Goal: Task Accomplishment & Management: Use online tool/utility

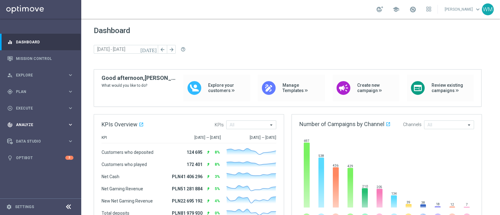
click at [47, 124] on span "Analyze" at bounding box center [42, 125] width 52 height 4
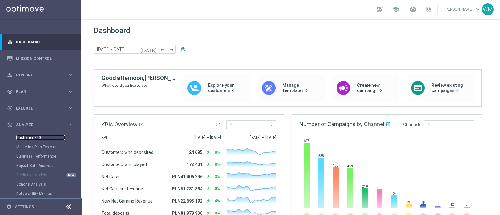
click at [38, 137] on link "Customer 360" at bounding box center [40, 137] width 49 height 5
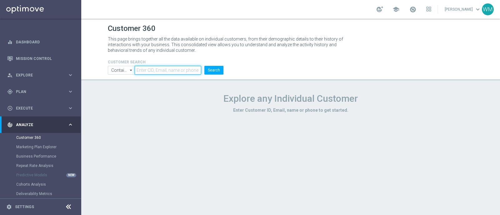
click at [166, 72] on input "text" at bounding box center [168, 70] width 67 height 9
paste input "3389285"
click at [218, 68] on button "Search" at bounding box center [213, 70] width 19 height 9
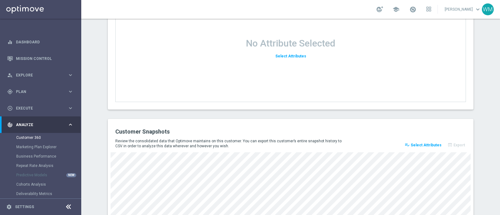
scroll to position [746, 0]
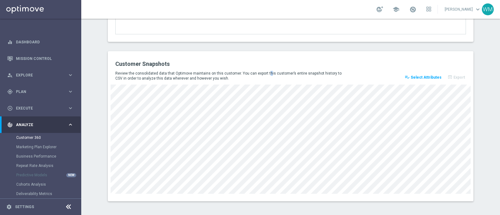
drag, startPoint x: 233, startPoint y: 71, endPoint x: 234, endPoint y: 74, distance: 3.4
click at [234, 74] on p "Review the consolidated data that Optimove maintains on this customer. You can …" at bounding box center [230, 76] width 230 height 10
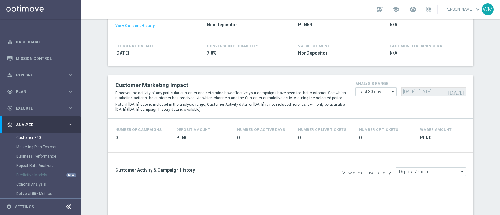
scroll to position [0, 0]
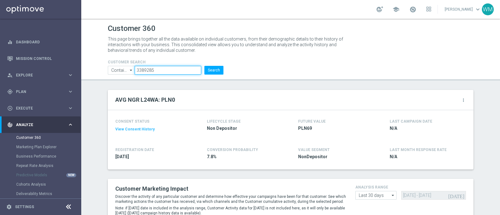
click at [147, 72] on input "3389285" at bounding box center [168, 70] width 67 height 9
click at [207, 68] on button "Search" at bounding box center [213, 70] width 19 height 9
click at [157, 68] on input "3389285" at bounding box center [168, 70] width 67 height 9
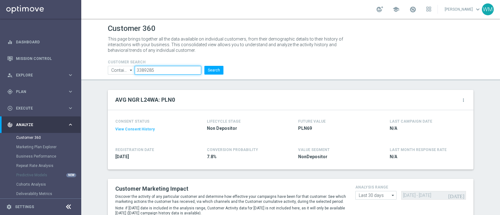
click at [157, 68] on input "3389285" at bounding box center [168, 70] width 67 height 9
paste input "062"
click at [216, 70] on button "Search" at bounding box center [213, 70] width 19 height 9
click at [166, 67] on input "3389062" at bounding box center [168, 70] width 67 height 9
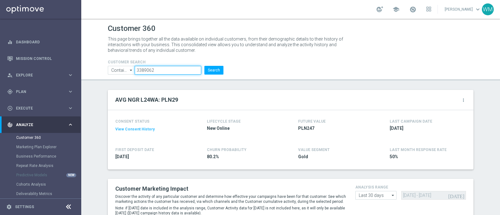
click at [166, 67] on input "3389062" at bounding box center [168, 70] width 67 height 9
paste input "8789"
type input "3388789"
click at [214, 71] on button "Search" at bounding box center [213, 70] width 19 height 9
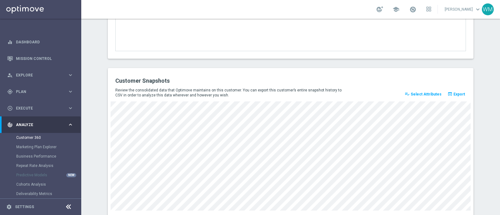
scroll to position [856, 0]
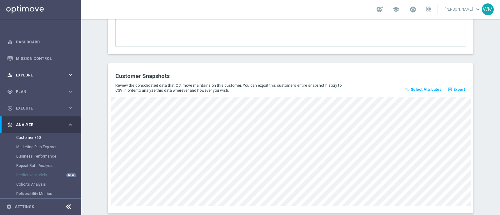
click at [26, 76] on span "Explore" at bounding box center [42, 75] width 52 height 4
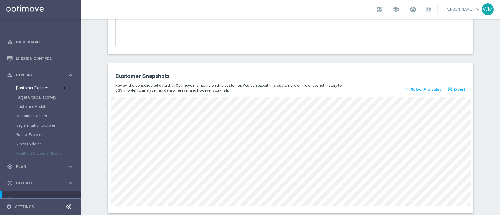
click at [39, 90] on link "Customer Explorer" at bounding box center [40, 88] width 49 height 5
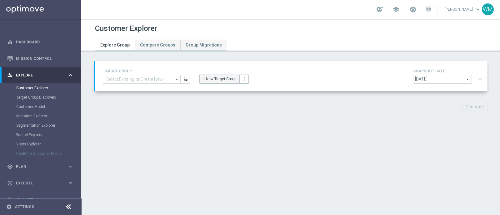
click at [205, 78] on button "+ New Target Group" at bounding box center [219, 79] width 40 height 9
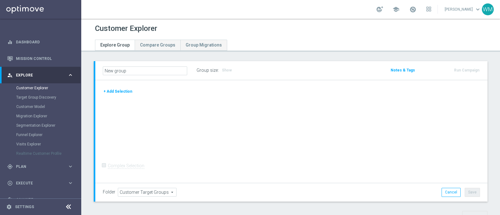
click at [128, 91] on button "+ Add Selection" at bounding box center [118, 91] width 30 height 7
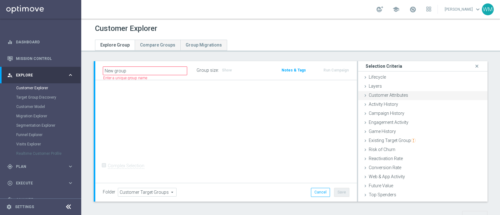
click at [392, 98] on div "Customer Attributes done" at bounding box center [422, 95] width 129 height 9
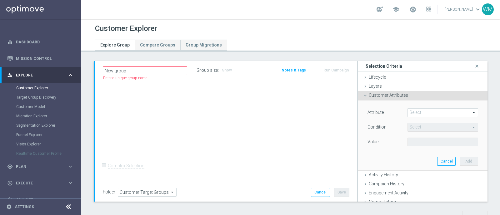
click at [423, 109] on span at bounding box center [442, 113] width 70 height 8
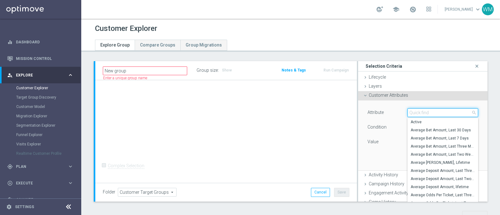
click at [423, 109] on input "search" at bounding box center [442, 112] width 71 height 9
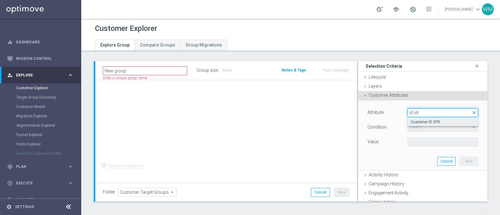
type input "id str"
click at [420, 123] on span "Customer ID STR" at bounding box center [442, 122] width 64 height 5
type input "Customer ID STR"
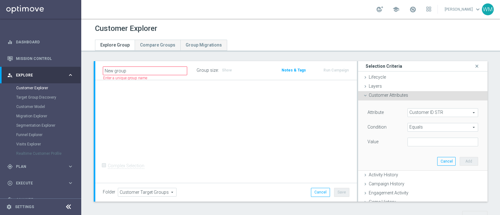
click at [416, 127] on span "Equals" at bounding box center [442, 127] width 70 height 8
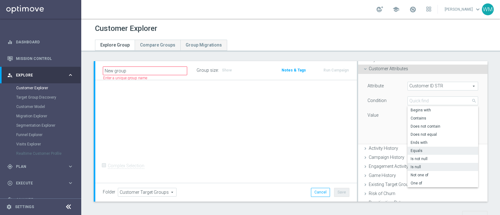
scroll to position [31, 0]
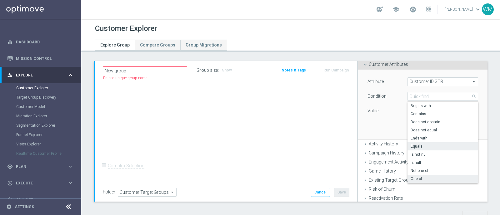
click at [419, 176] on span "One of" at bounding box center [442, 178] width 64 height 5
type input "One of"
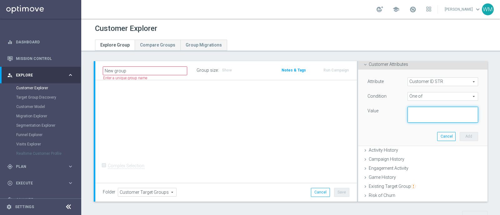
click at [420, 113] on textarea at bounding box center [442, 115] width 71 height 16
paste textarea "3389285, 3389062, 3388789, 3388772, 3388634, 3388596, 3388554, 3388088, 3387792…"
type textarea "3389285, 3389062, 3388789, 3388772, 3388634, 3388596, 3388554, 3388088, 3387792…"
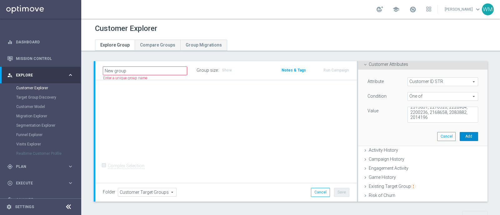
click at [459, 133] on button "Add" at bounding box center [468, 136] width 18 height 9
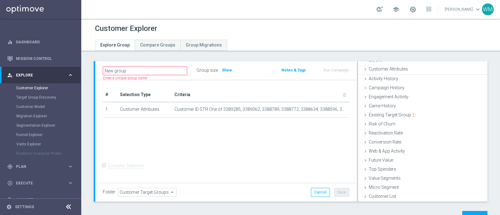
scroll to position [25, 0]
click at [409, 72] on div "Customer Attributes done selection saved" at bounding box center [422, 70] width 129 height 9
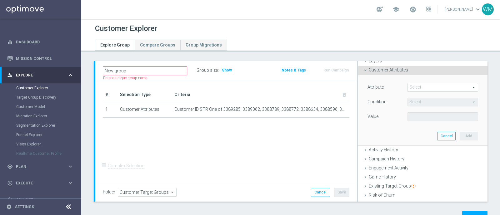
scroll to position [31, 0]
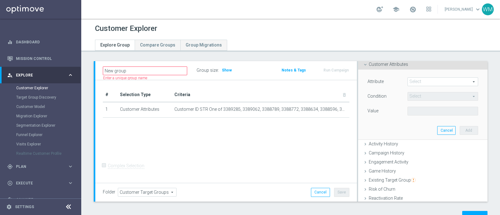
click at [424, 85] on span at bounding box center [442, 82] width 70 height 8
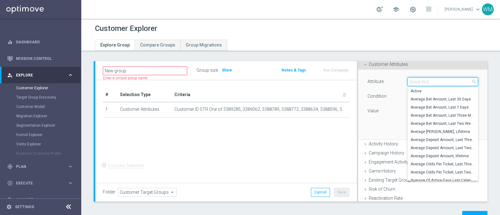
click at [424, 85] on input "search" at bounding box center [442, 81] width 71 height 9
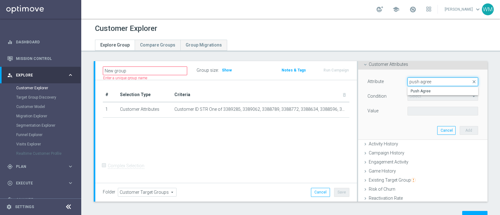
type input "push agree"
click at [420, 95] on opti-search-list "Select arrow_drop_down search" at bounding box center [442, 96] width 71 height 4
click at [419, 85] on span at bounding box center [442, 82] width 70 height 8
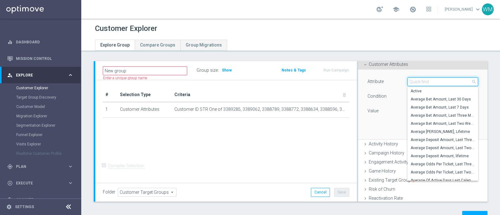
click at [419, 85] on input "search" at bounding box center [442, 81] width 71 height 9
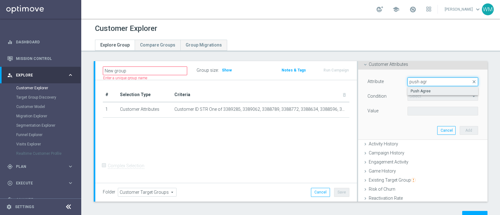
type input "push agr"
click at [418, 87] on label "Push Agree" at bounding box center [442, 91] width 71 height 8
type input "Push Agree"
type input "Equals"
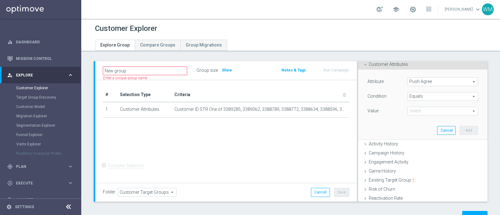
click at [415, 108] on span at bounding box center [442, 111] width 70 height 8
click at [420, 129] on span "TRUE" at bounding box center [442, 128] width 64 height 5
type input "TRUE"
click at [459, 133] on button "Add" at bounding box center [468, 130] width 18 height 9
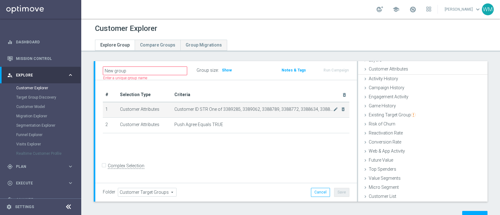
scroll to position [25, 0]
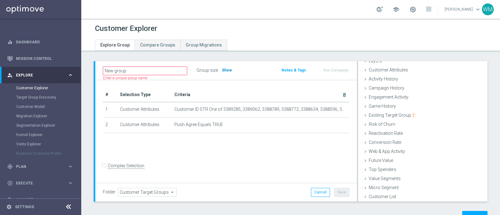
click at [226, 69] on span "Show" at bounding box center [227, 70] width 10 height 4
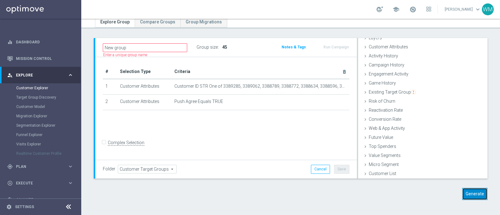
click at [471, 193] on button "Generate" at bounding box center [474, 194] width 25 height 12
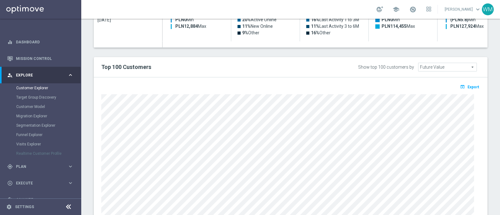
scroll to position [230, 0]
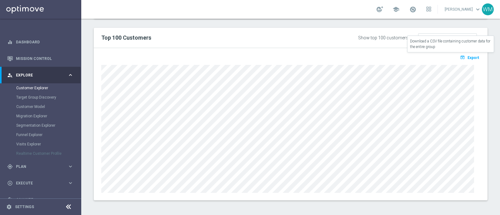
click at [467, 56] on span "Export" at bounding box center [473, 58] width 12 height 4
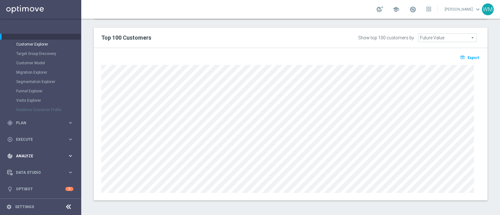
click at [32, 152] on div "track_changes Analyze keyboard_arrow_right" at bounding box center [40, 156] width 81 height 17
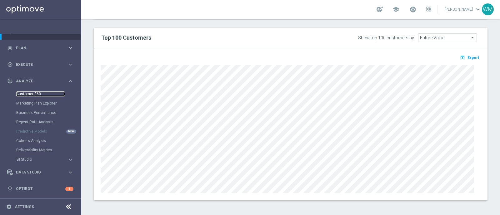
click at [33, 93] on link "Customer 360" at bounding box center [40, 93] width 49 height 5
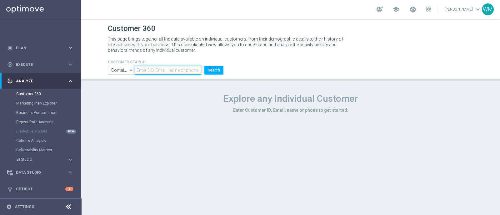
click at [161, 71] on input "text" at bounding box center [168, 70] width 67 height 9
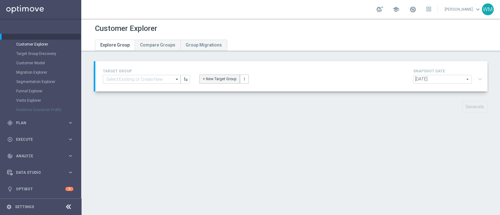
click at [209, 80] on button "+ New Target Group" at bounding box center [219, 79] width 40 height 9
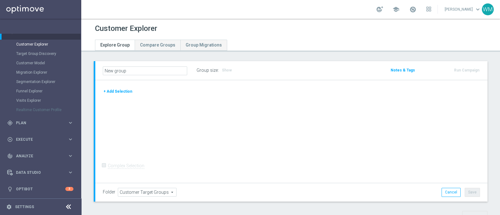
click at [128, 92] on button "+ Add Selection" at bounding box center [118, 91] width 30 height 7
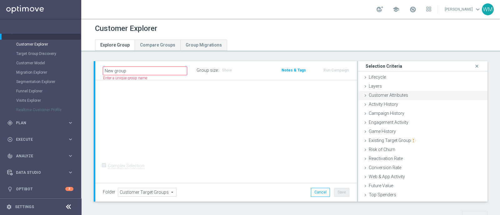
click at [400, 94] on span "Customer Attributes" at bounding box center [387, 95] width 39 height 5
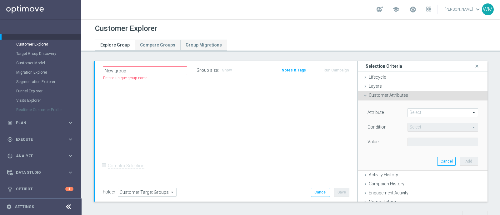
click at [416, 115] on span at bounding box center [442, 113] width 70 height 8
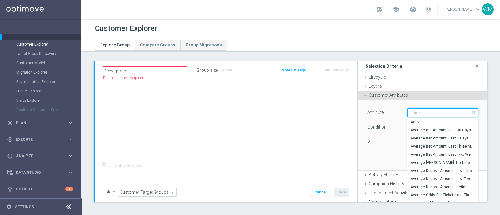
click at [416, 115] on input "search" at bounding box center [442, 112] width 71 height 9
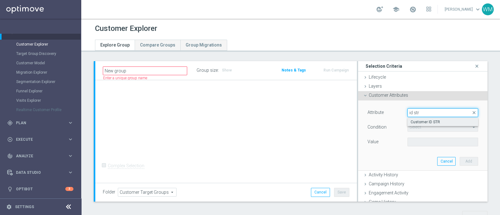
type input "id str"
click at [416, 120] on span "Customer ID STR" at bounding box center [442, 122] width 64 height 5
type input "Customer ID STR"
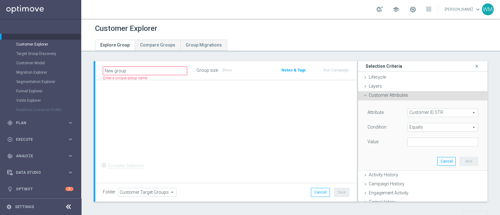
click at [417, 126] on span "Equals" at bounding box center [442, 127] width 70 height 8
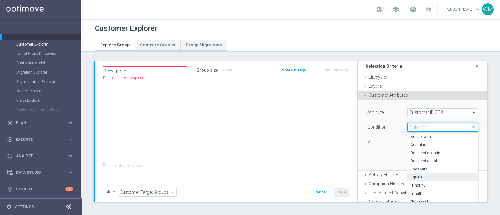
click at [417, 126] on input "search" at bounding box center [442, 127] width 71 height 9
click at [388, 124] on div "Condition" at bounding box center [383, 128] width 40 height 10
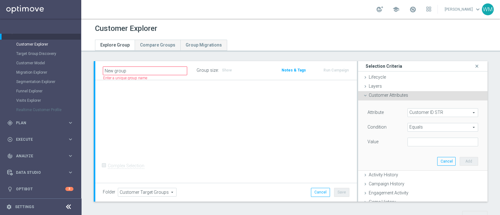
click at [413, 131] on span "Equals" at bounding box center [442, 127] width 70 height 8
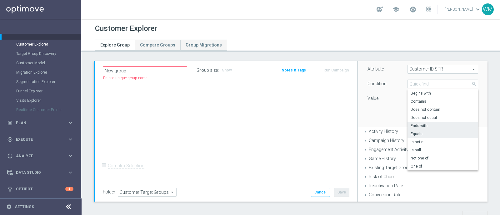
scroll to position [44, 0]
click at [416, 166] on span "One of" at bounding box center [442, 166] width 64 height 5
type input "One of"
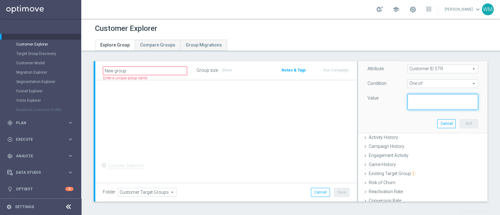
click at [410, 108] on textarea at bounding box center [442, 102] width 71 height 16
paste textarea "3374751, 3314199, 2656630, 3387792, 3388088, 2228984, 2988862, 3378114, 3127954…"
type textarea "3374751, 3314199, 2656630, 3387792, 3388088, 2228984, 2988862, 3378114, 3127954…"
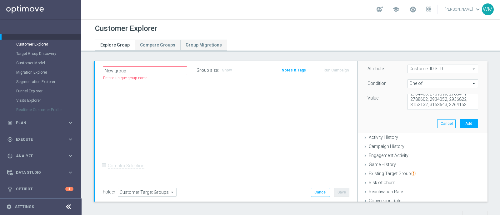
click at [469, 124] on div "Attribute Customer ID STR Customer ID STR arrow_drop_down search Condition One …" at bounding box center [423, 95] width 120 height 76
click at [467, 124] on div "Attribute Customer ID STR Customer ID STR arrow_drop_down search Condition One …" at bounding box center [423, 95] width 120 height 76
click at [464, 124] on button "Add" at bounding box center [468, 123] width 18 height 9
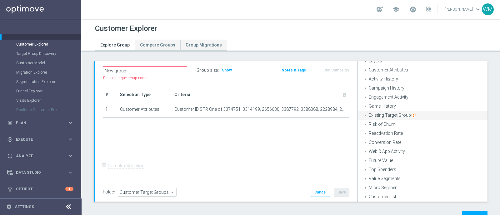
scroll to position [0, 0]
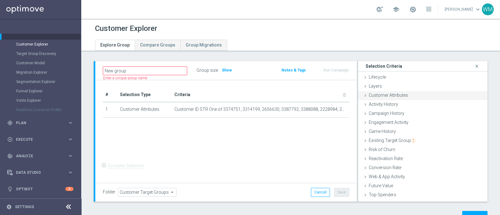
click at [398, 96] on span "Customer Attributes" at bounding box center [387, 95] width 39 height 5
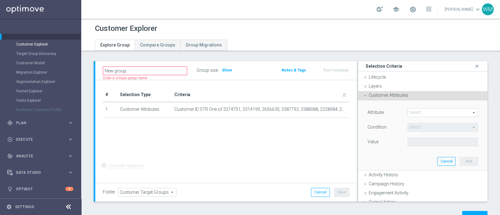
click at [411, 112] on span at bounding box center [442, 113] width 70 height 8
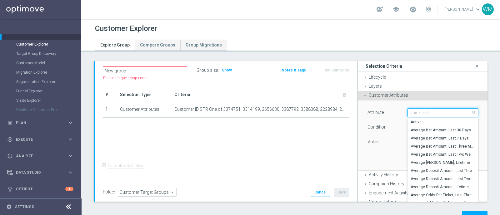
click at [411, 112] on input "search" at bounding box center [442, 112] width 71 height 9
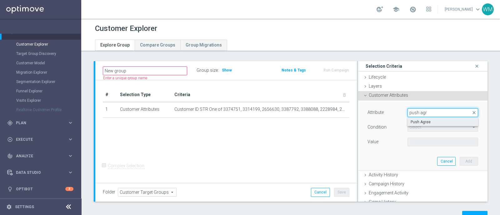
type input "push agr"
click at [412, 120] on span "Push Agree" at bounding box center [442, 122] width 64 height 5
type input "Push Agree"
type input "Equals"
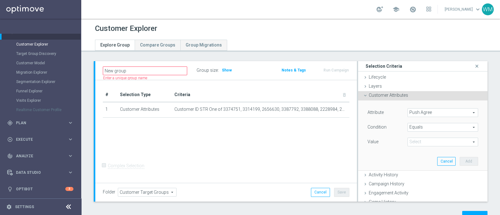
click at [412, 140] on span at bounding box center [442, 142] width 70 height 8
click at [414, 157] on span "TRUE" at bounding box center [442, 159] width 64 height 5
type input "TRUE"
click at [459, 160] on button "Add" at bounding box center [468, 161] width 18 height 9
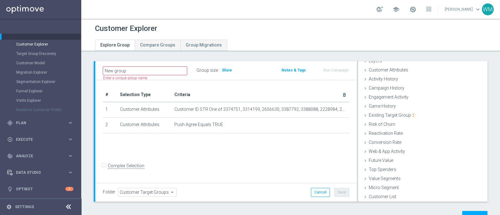
scroll to position [23, 0]
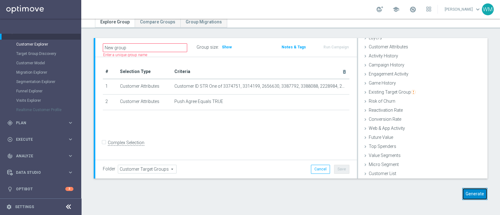
click at [474, 193] on button "Generate" at bounding box center [474, 194] width 25 height 12
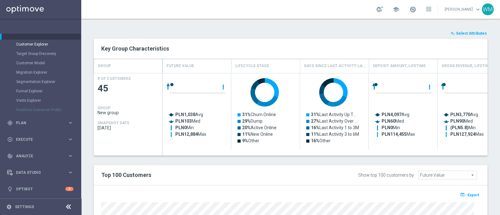
scroll to position [230, 0]
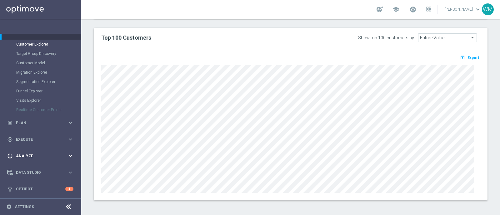
click at [50, 153] on div "track_changes Analyze" at bounding box center [37, 156] width 60 height 6
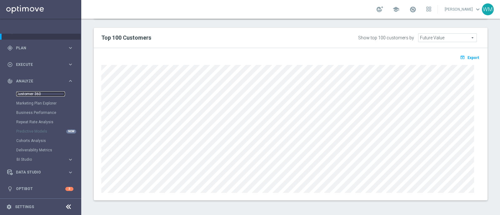
click at [36, 92] on link "Customer 360" at bounding box center [40, 93] width 49 height 5
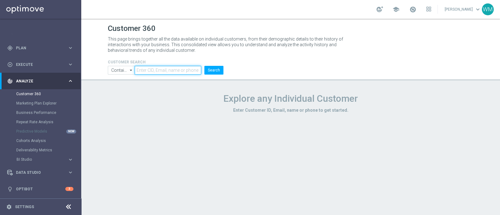
click at [161, 71] on input "text" at bounding box center [168, 70] width 67 height 9
paste input "3387792"
click at [214, 71] on button "Search" at bounding box center [213, 70] width 19 height 9
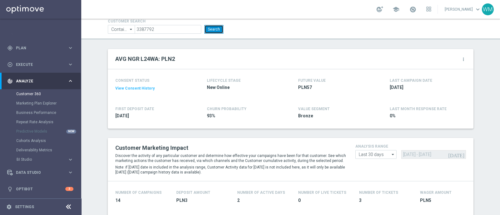
scroll to position [36, 0]
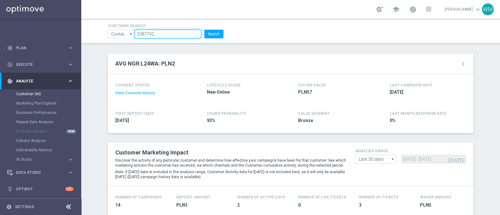
click at [145, 34] on input "3387792" at bounding box center [168, 34] width 67 height 9
paste input "2168658"
click at [205, 35] on button "Search" at bounding box center [213, 34] width 19 height 9
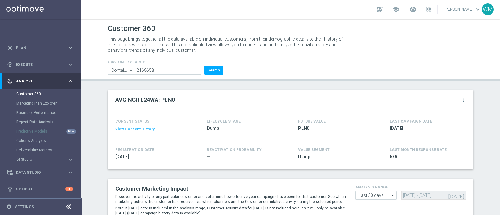
click at [152, 65] on form "CUSTOMER SEARCH Contains Contains arrow_drop_down Drag here to set row groups D…" at bounding box center [166, 67] width 116 height 15
click at [153, 69] on input "2168658" at bounding box center [168, 70] width 67 height 9
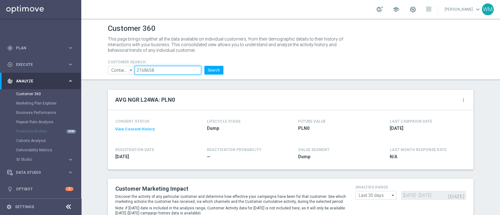
paste input "270326"
type input "2270326"
click at [206, 69] on button "Search" at bounding box center [213, 70] width 19 height 9
click at [164, 69] on input "2270326" at bounding box center [168, 70] width 67 height 9
